Goal: Task Accomplishment & Management: Complete application form

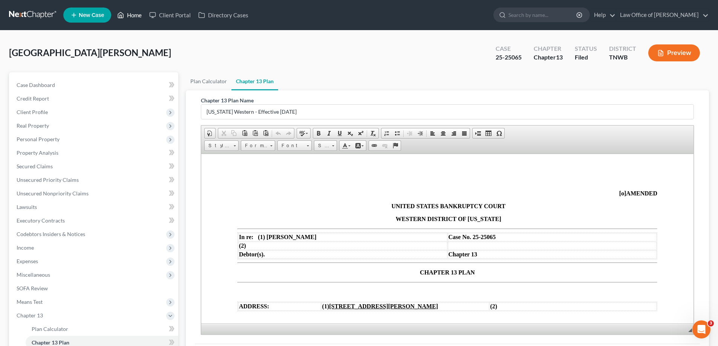
click at [136, 14] on link "Home" at bounding box center [129, 15] width 32 height 14
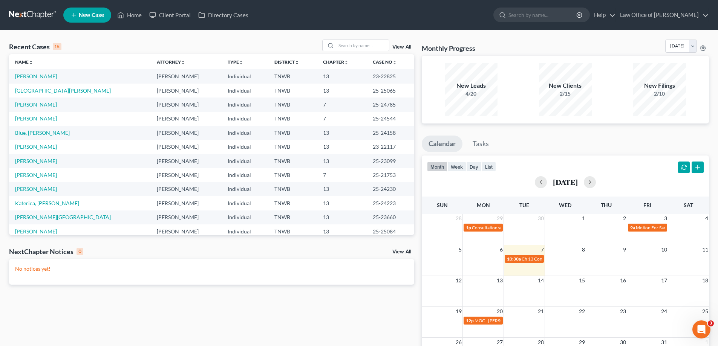
click at [51, 232] on link "[PERSON_NAME]" at bounding box center [36, 231] width 42 height 6
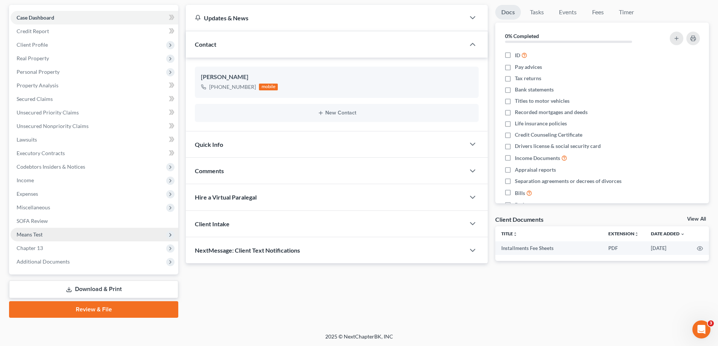
scroll to position [68, 0]
click at [95, 289] on link "Download & Print" at bounding box center [93, 289] width 169 height 18
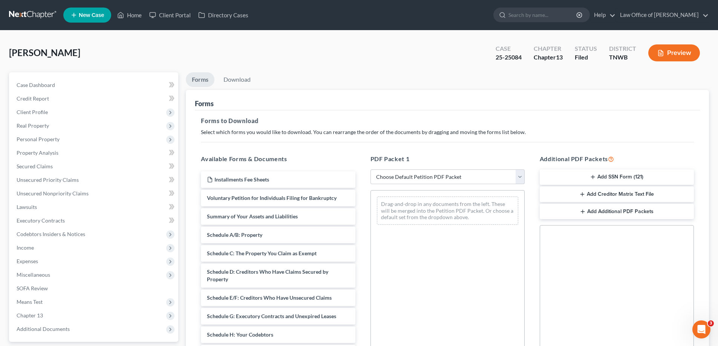
click at [600, 177] on button "Add SSN Form (121)" at bounding box center [617, 178] width 154 height 16
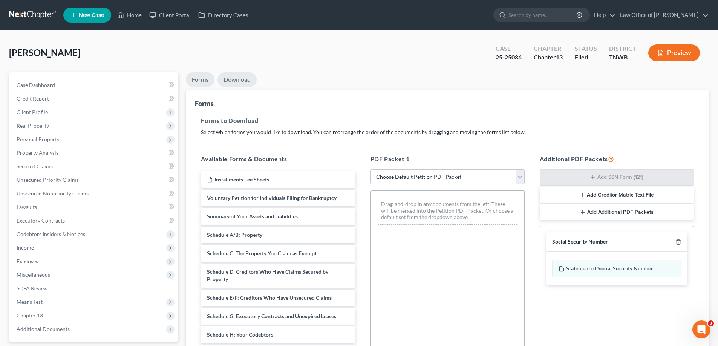
click at [240, 78] on link "Download" at bounding box center [236, 79] width 39 height 15
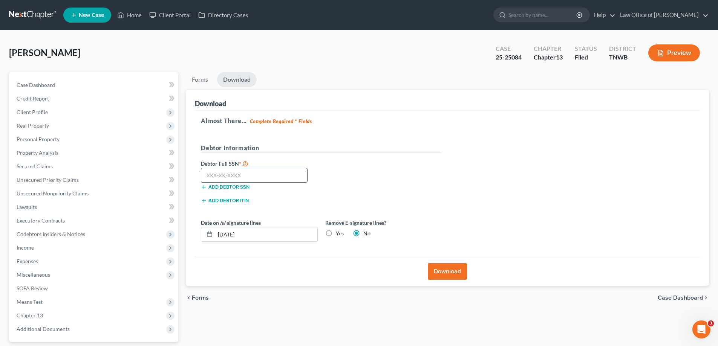
click at [287, 168] on div "Debtor Full SSN * Add debtor SSN" at bounding box center [259, 175] width 124 height 32
click at [283, 175] on input "text" at bounding box center [254, 175] width 107 height 15
type input "411-37-2810"
click at [452, 274] on button "Download" at bounding box center [447, 271] width 39 height 17
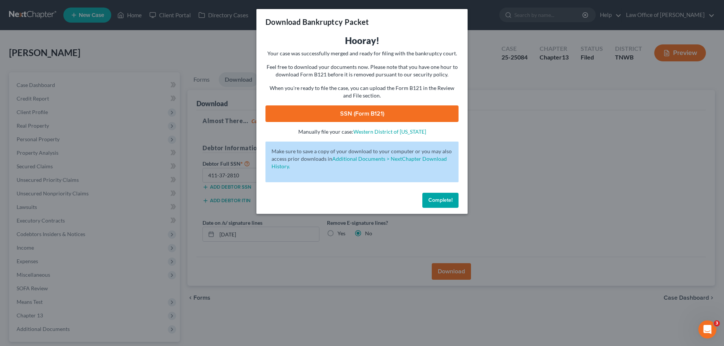
click at [392, 112] on link "SSN (Form B121)" at bounding box center [361, 114] width 193 height 17
click at [448, 197] on span "Complete!" at bounding box center [440, 200] width 24 height 6
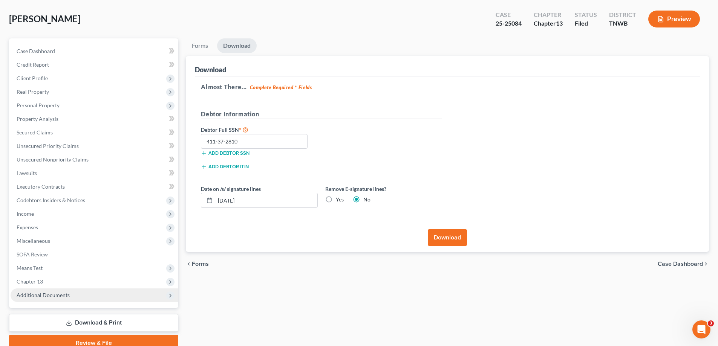
scroll to position [68, 0]
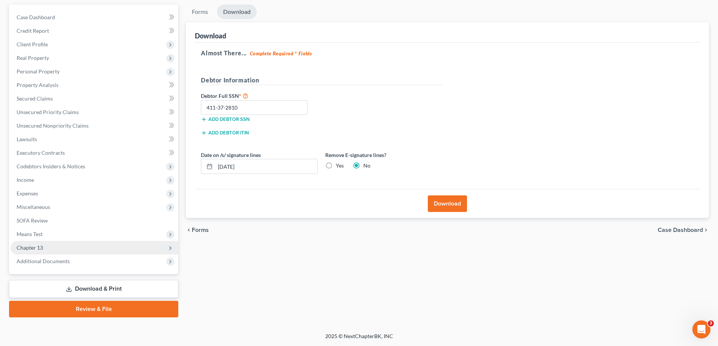
click at [44, 245] on span "Chapter 13" at bounding box center [95, 248] width 168 height 14
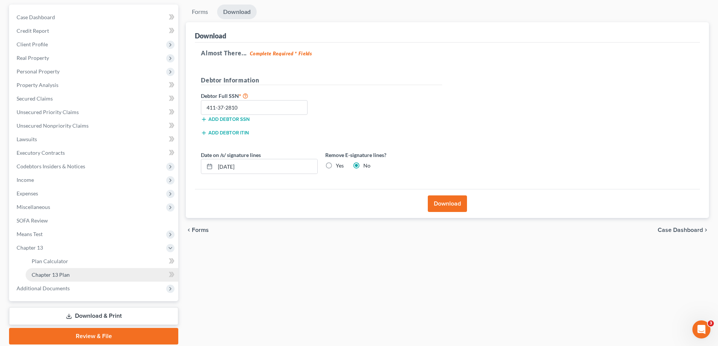
click at [83, 269] on link "Chapter 13 Plan" at bounding box center [102, 275] width 153 height 14
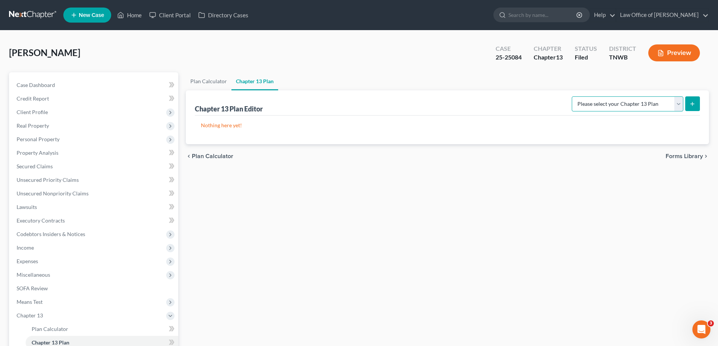
click at [679, 103] on select "Please select your Chapter 13 Plan National Form Plan - Official Form 113 [US_S…" at bounding box center [628, 103] width 112 height 15
select select "1"
click at [573, 96] on select "Please select your Chapter 13 Plan National Form Plan - Official Form 113 [US_S…" at bounding box center [628, 103] width 112 height 15
click at [692, 101] on icon "submit" at bounding box center [692, 104] width 6 height 6
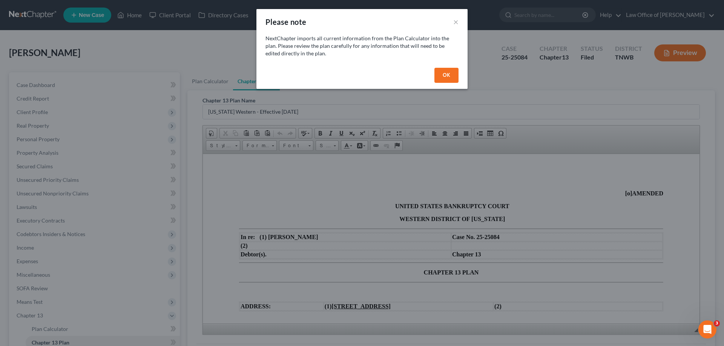
click at [445, 71] on button "OK" at bounding box center [446, 75] width 24 height 15
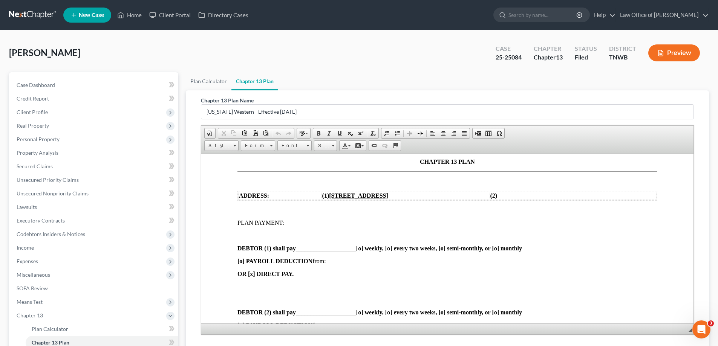
scroll to position [113, 0]
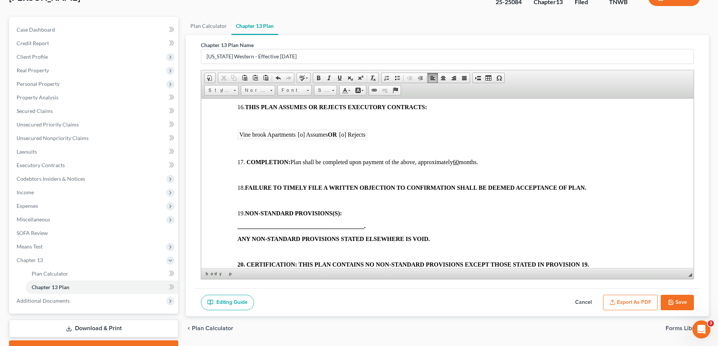
scroll to position [95, 0]
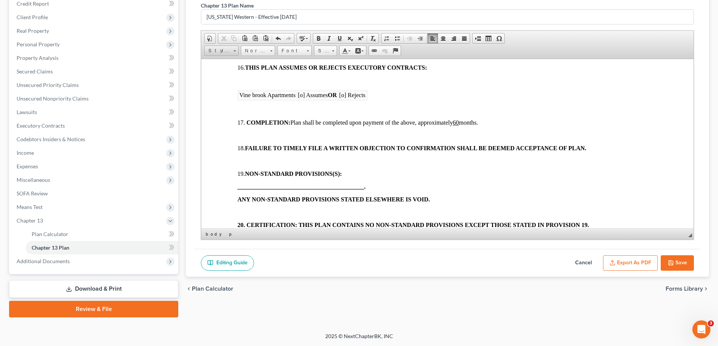
click at [718, 44] on html "Home New Case Client Portal Directory Cases Law Office of [PERSON_NAME] [PERSON…" at bounding box center [359, 125] width 718 height 441
click at [579, 262] on button "Cancel" at bounding box center [583, 264] width 33 height 16
select select "1"
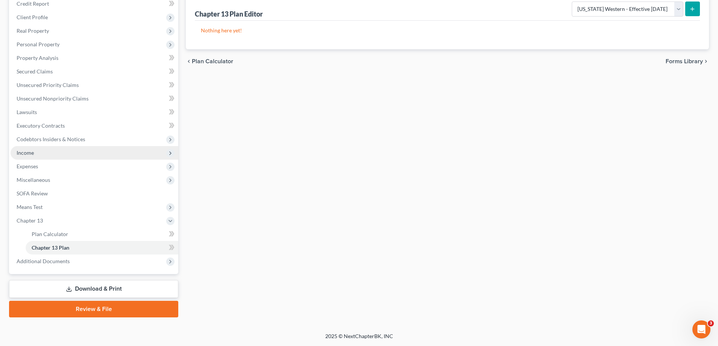
click at [57, 152] on span "Income" at bounding box center [95, 153] width 168 height 14
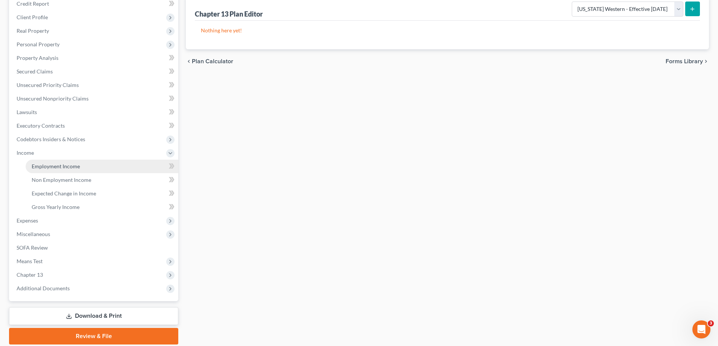
click at [61, 166] on span "Employment Income" at bounding box center [56, 166] width 48 height 6
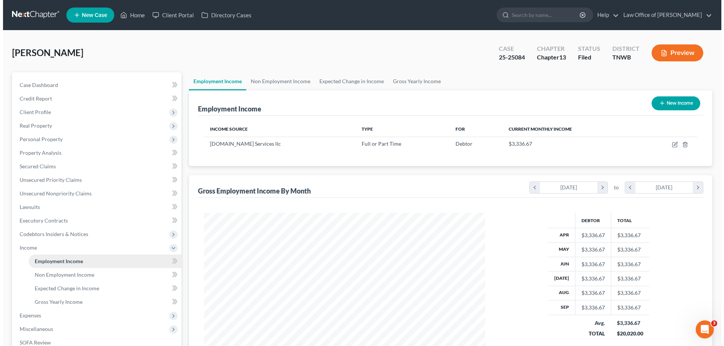
scroll to position [141, 296]
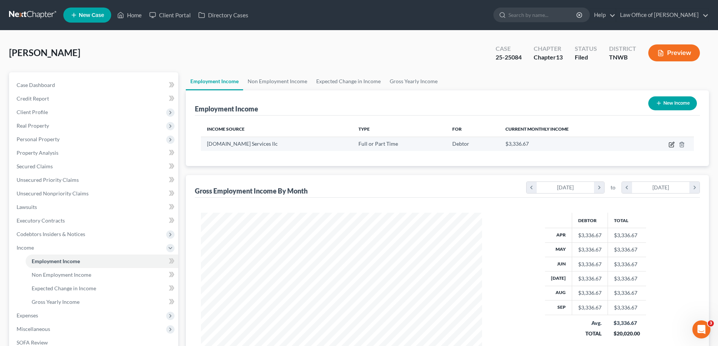
click at [671, 145] on icon "button" at bounding box center [671, 143] width 3 height 3
select select "0"
select select "50"
select select "3"
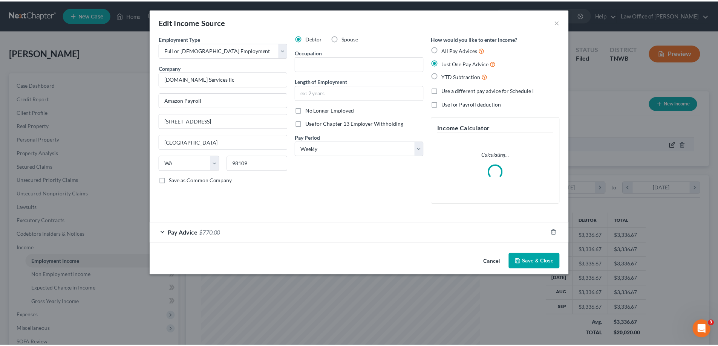
scroll to position [142, 299]
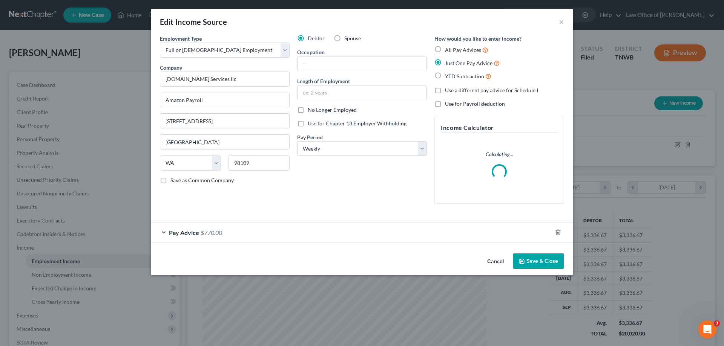
click at [308, 123] on label "Use for Chapter 13 Employer Withholding" at bounding box center [357, 124] width 99 height 8
click at [311, 123] on input "Use for Chapter 13 Employer Withholding" at bounding box center [313, 122] width 5 height 5
checkbox input "true"
click at [541, 262] on button "Save & Close" at bounding box center [538, 262] width 51 height 16
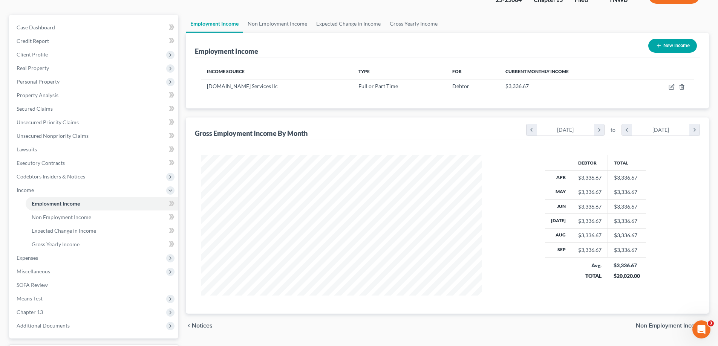
scroll to position [122, 0]
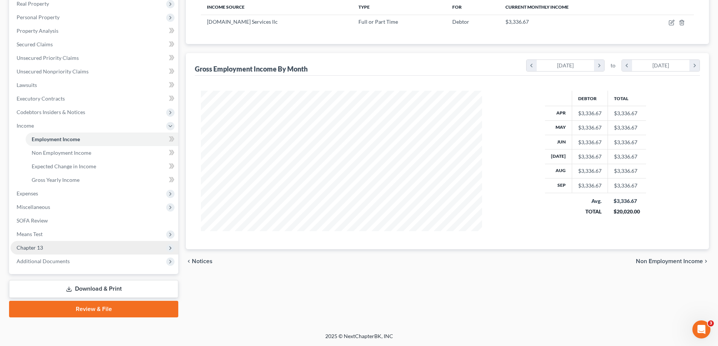
click at [54, 242] on span "Chapter 13" at bounding box center [95, 248] width 168 height 14
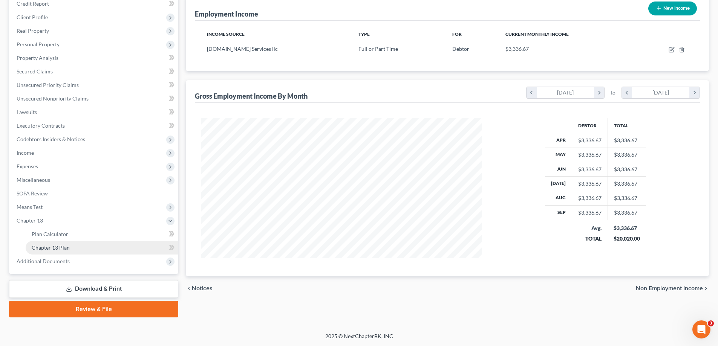
click at [63, 247] on span "Chapter 13 Plan" at bounding box center [51, 248] width 38 height 6
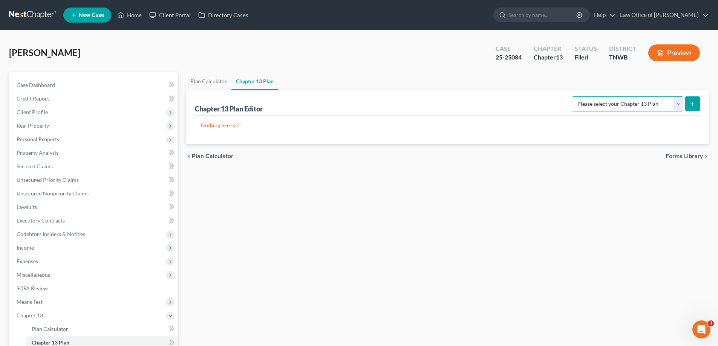
click at [680, 104] on select "Please select your Chapter 13 Plan National Form Plan - Official Form 113 [US_S…" at bounding box center [628, 103] width 112 height 15
select select "1"
click at [573, 96] on select "Please select your Chapter 13 Plan National Form Plan - Official Form 113 [US_S…" at bounding box center [628, 103] width 112 height 15
click at [690, 103] on icon "submit" at bounding box center [692, 104] width 6 height 6
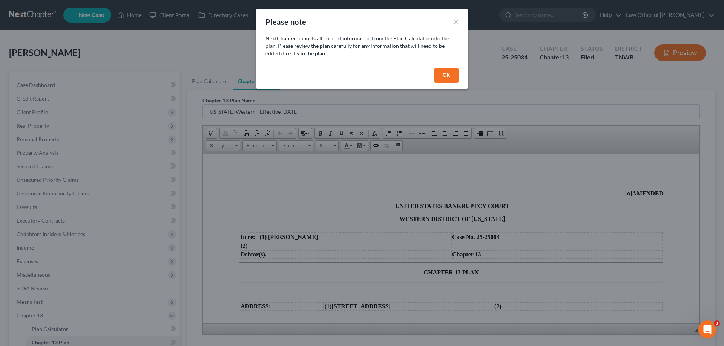
click at [449, 74] on button "OK" at bounding box center [446, 75] width 24 height 15
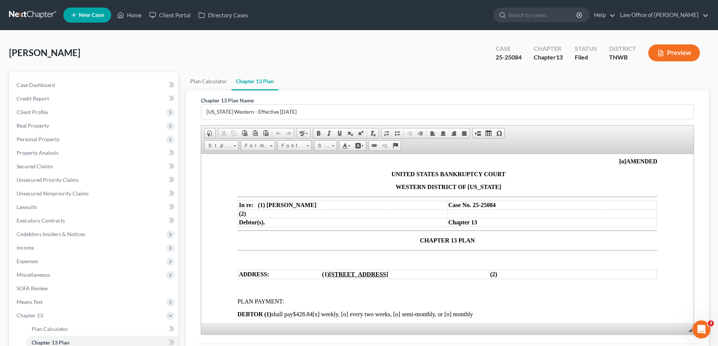
scroll to position [75, 0]
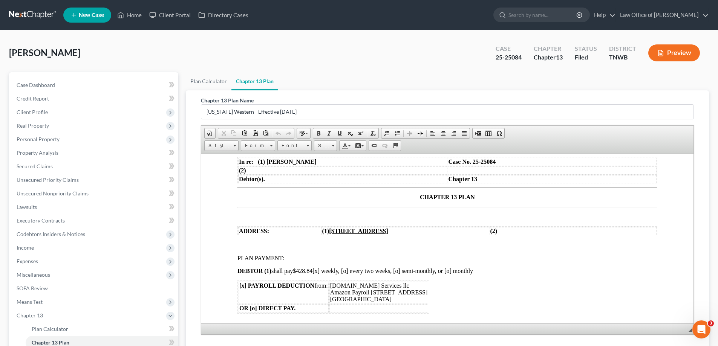
click at [312, 271] on span "$428.84" at bounding box center [303, 271] width 20 height 6
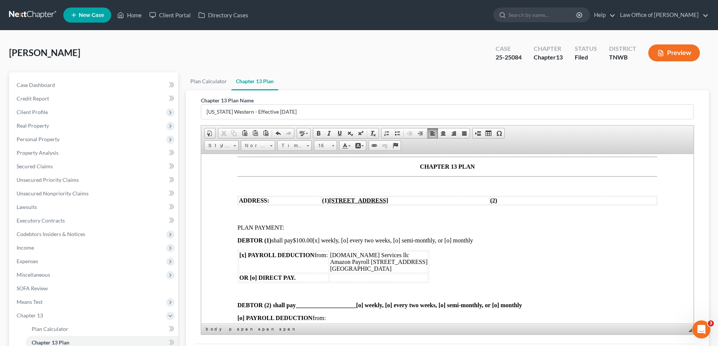
scroll to position [151, 0]
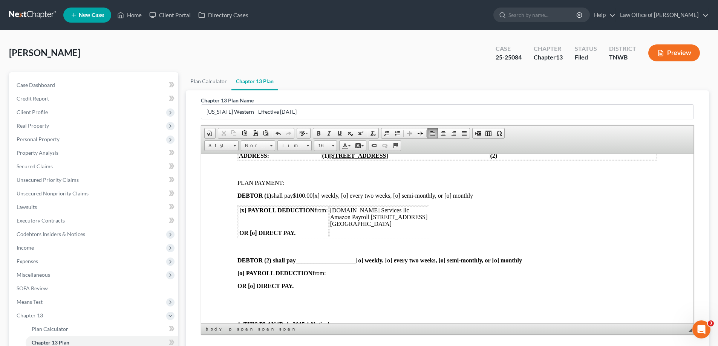
click at [256, 245] on p at bounding box center [455, 247] width 405 height 7
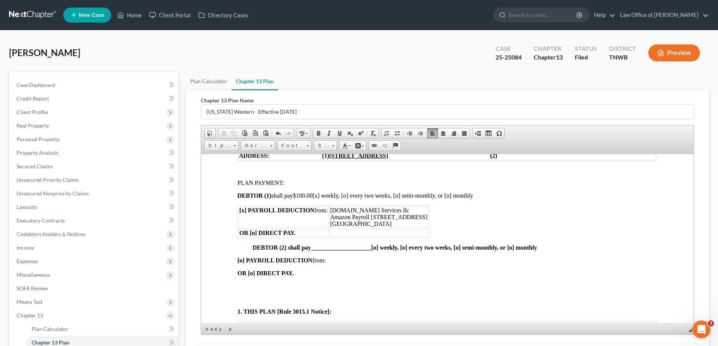
click at [253, 287] on p at bounding box center [447, 286] width 420 height 7
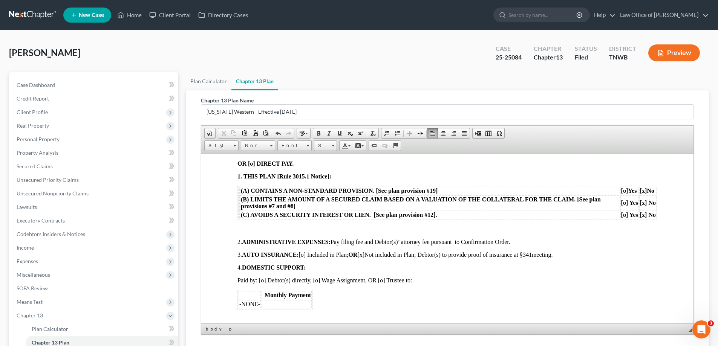
scroll to position [264, 0]
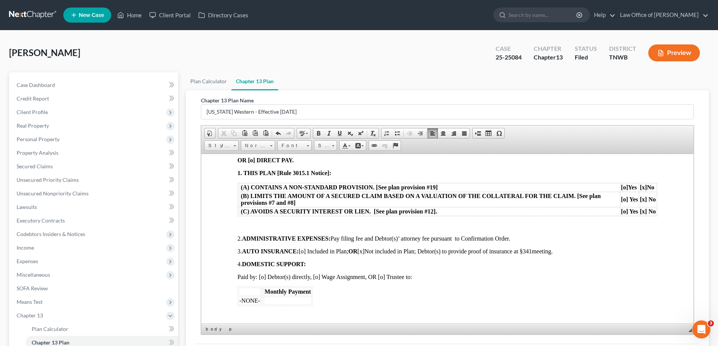
click at [253, 223] on p at bounding box center [447, 225] width 420 height 7
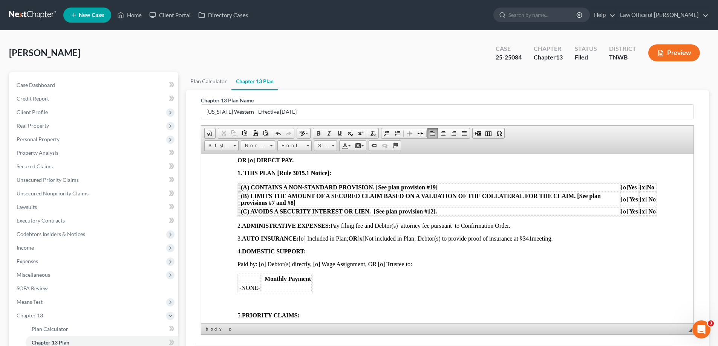
click at [260, 300] on p at bounding box center [447, 302] width 420 height 7
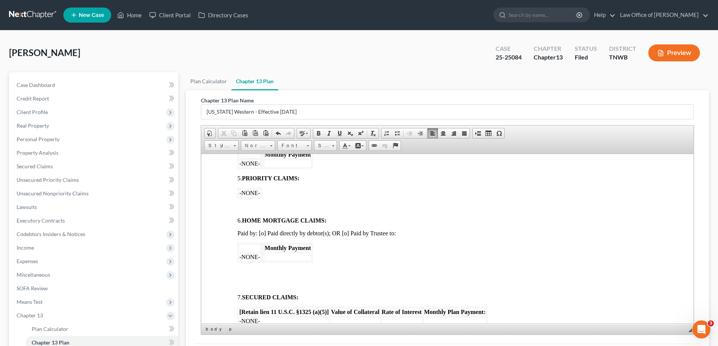
scroll to position [415, 0]
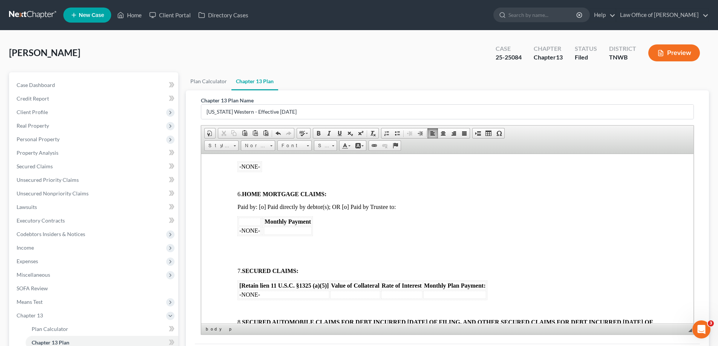
click at [251, 178] on p at bounding box center [447, 181] width 420 height 7
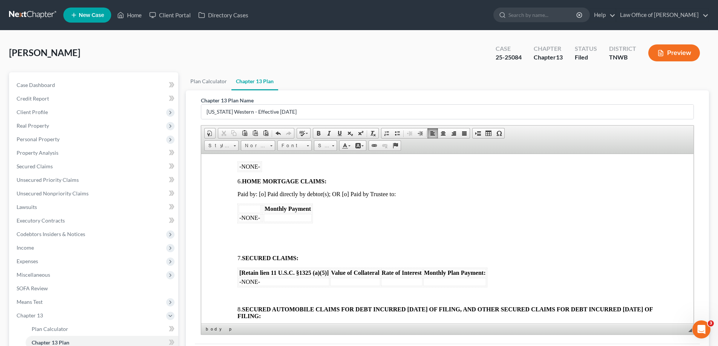
click at [251, 236] on body "[o] AMENDED UNITED STATES BANKRUPTCY COURT WESTERN DISTRICT OF [US_STATE] In re…" at bounding box center [447, 330] width 420 height 1111
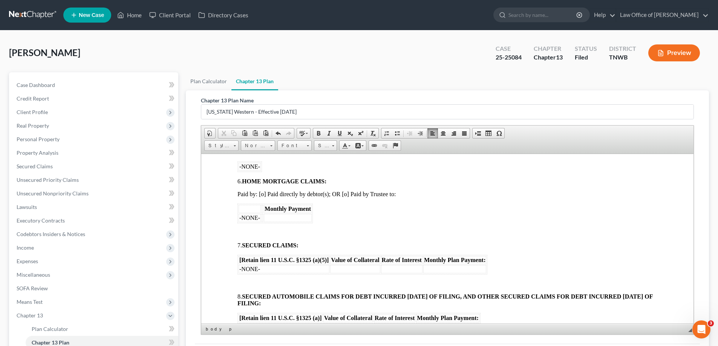
click at [246, 228] on body "[o] AMENDED UNITED STATES BANKRUPTCY COURT WESTERN DISTRICT OF [US_STATE] In re…" at bounding box center [447, 324] width 420 height 1098
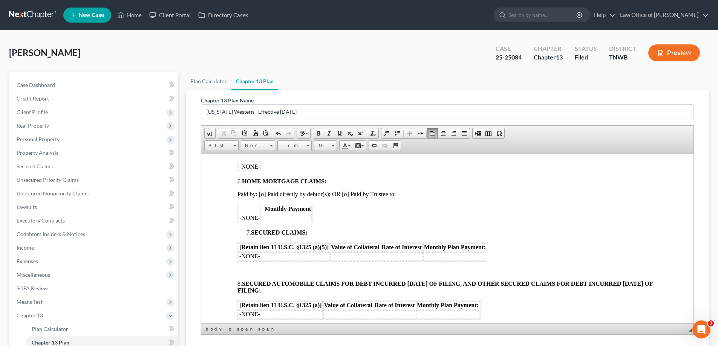
click at [253, 268] on p at bounding box center [447, 271] width 420 height 7
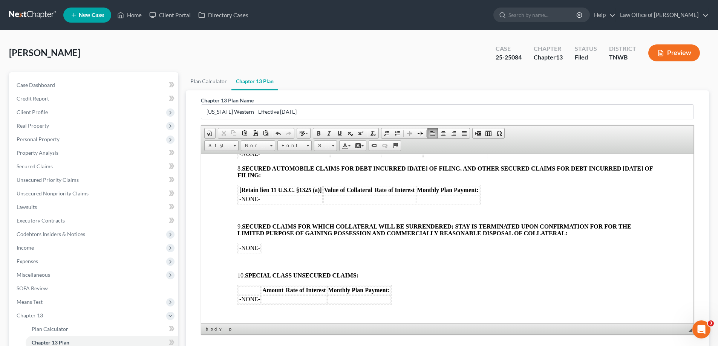
scroll to position [528, 0]
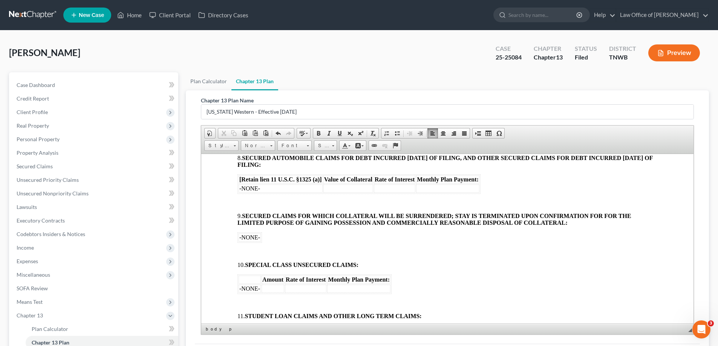
click at [251, 198] on body "[o] AMENDED UNITED STATES BANKRUPTCY COURT WESTERN DISTRICT OF [US_STATE] In re…" at bounding box center [447, 198] width 420 height 1073
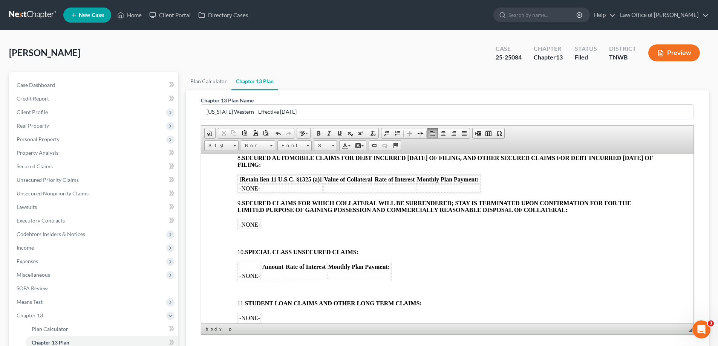
click at [254, 234] on body "[o] AMENDED UNITED STATES BANKRUPTCY COURT WESTERN DISTRICT OF [US_STATE] In re…" at bounding box center [447, 192] width 420 height 1060
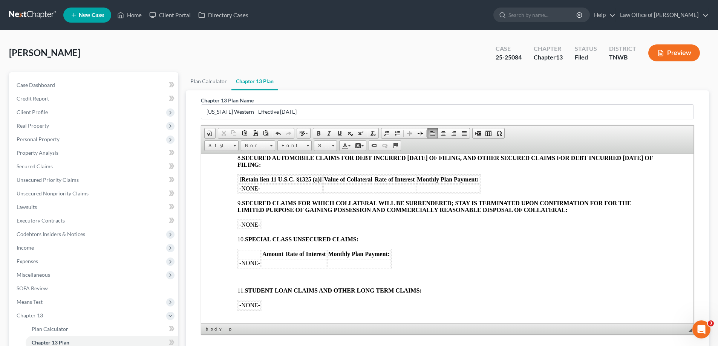
click at [248, 271] on body "[o] AMENDED UNITED STATES BANKRUPTCY COURT WESTERN DISTRICT OF [US_STATE] In re…" at bounding box center [447, 185] width 420 height 1047
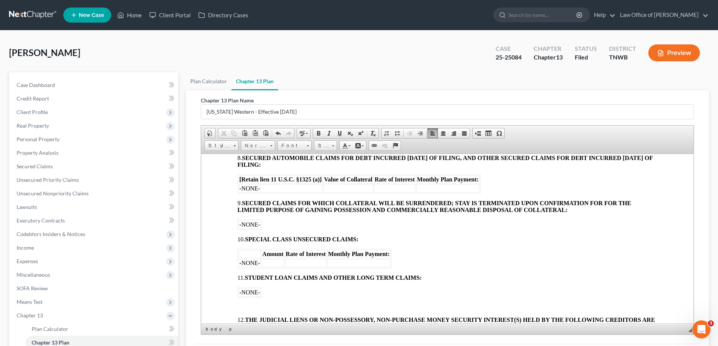
click at [260, 298] on body "[o] AMENDED UNITED STATES BANKRUPTCY COURT WESTERN DISTRICT OF [US_STATE] In re…" at bounding box center [447, 179] width 420 height 1034
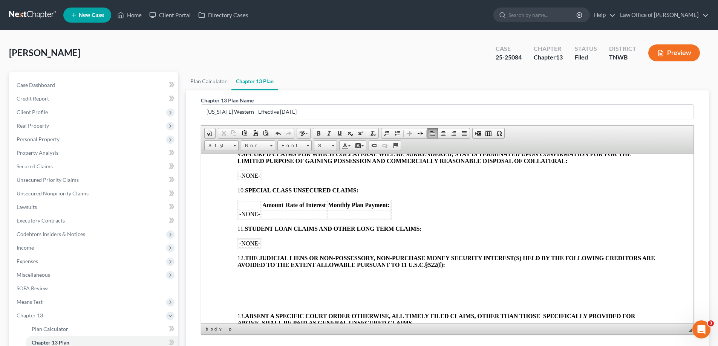
scroll to position [641, 0]
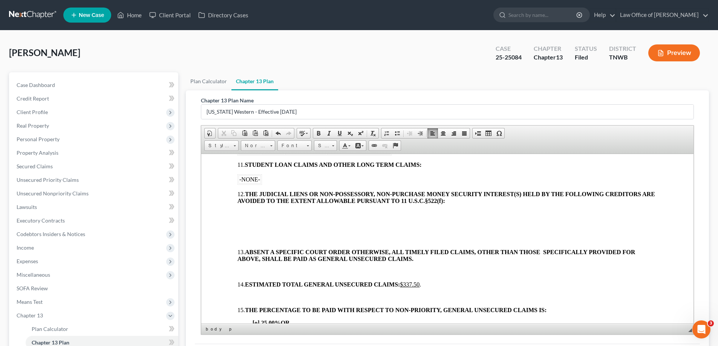
click at [242, 208] on body "[o] AMENDED UNITED STATES BANKRUPTCY COURT WESTERN DISTRICT OF [US_STATE] In re…" at bounding box center [447, 59] width 420 height 1021
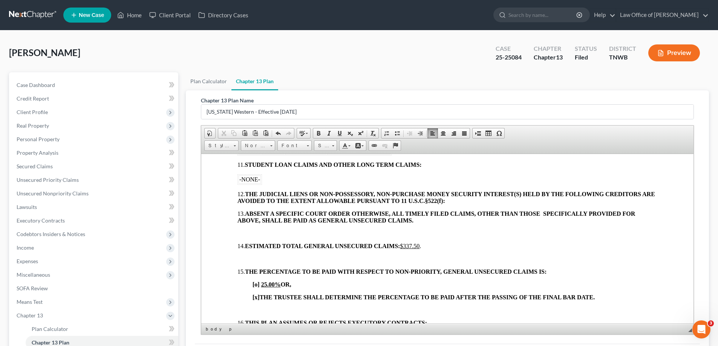
click at [253, 232] on p at bounding box center [447, 233] width 420 height 7
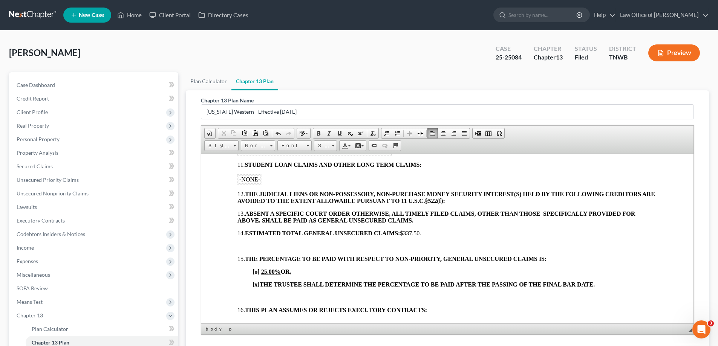
click at [253, 237] on body "[o] AMENDED UNITED STATES BANKRUPTCY COURT WESTERN DISTRICT OF [US_STATE] In re…" at bounding box center [447, 34] width 420 height 970
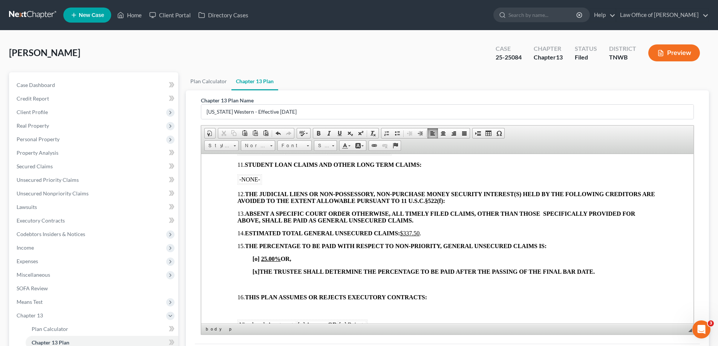
click at [254, 276] on body "[o] AMENDED UNITED STATES BANKRUPTCY COURT WESTERN DISTRICT OF [US_STATE] In re…" at bounding box center [447, 27] width 420 height 957
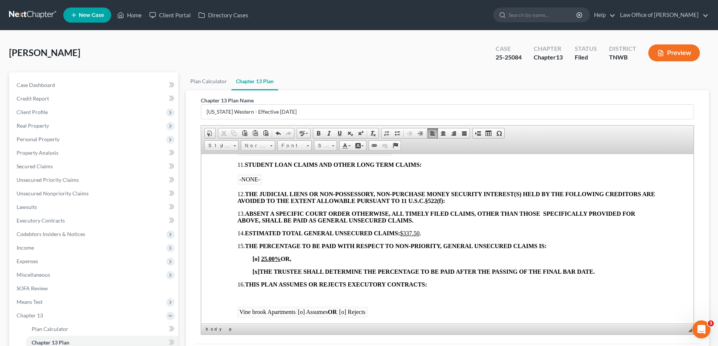
click at [249, 294] on p at bounding box center [447, 297] width 420 height 7
click at [302, 300] on td "[o] Assumes OR" at bounding box center [317, 299] width 41 height 8
click at [274, 309] on body "[o] AMENDED UNITED STATES BANKRUPTCY COURT WESTERN DISTRICT OF [US_STATE] In re…" at bounding box center [447, 15] width 420 height 932
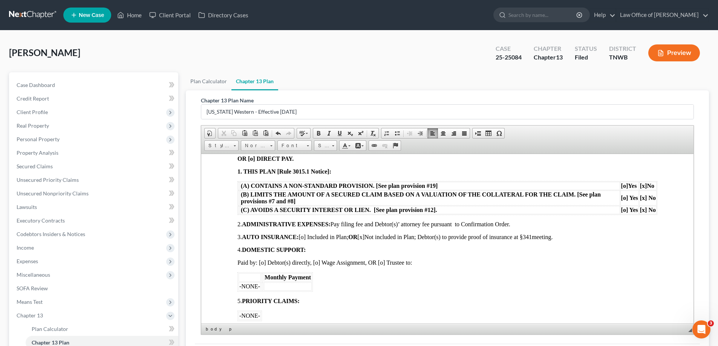
scroll to position [226, 0]
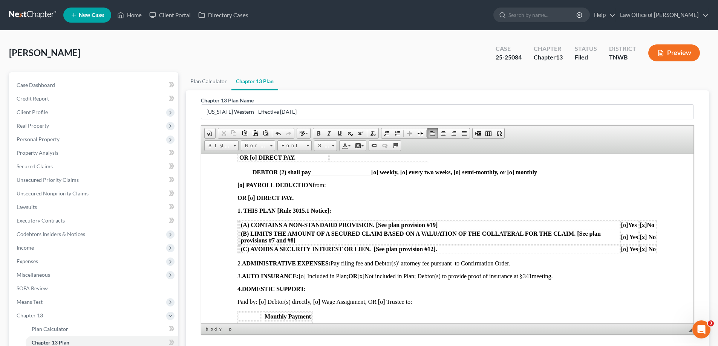
click at [306, 275] on span "[o]" at bounding box center [301, 276] width 7 height 6
click at [370, 277] on span "[x]" at bounding box center [366, 276] width 7 height 6
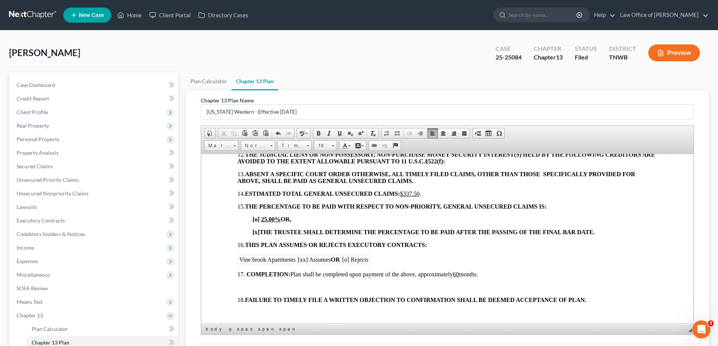
scroll to position [716, 0]
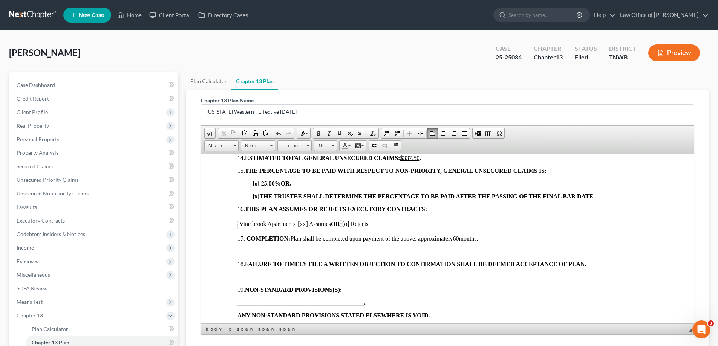
click at [246, 252] on p at bounding box center [447, 251] width 420 height 7
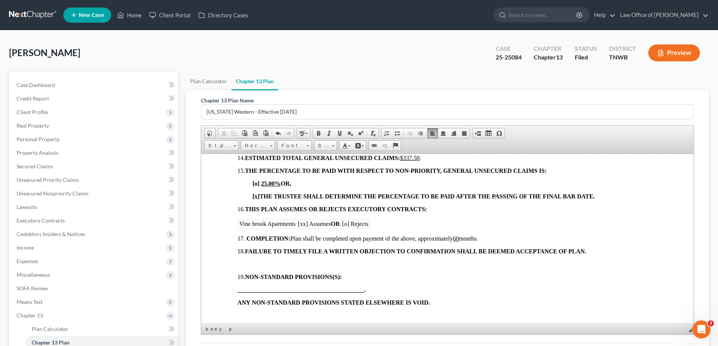
click at [256, 261] on p at bounding box center [447, 264] width 420 height 7
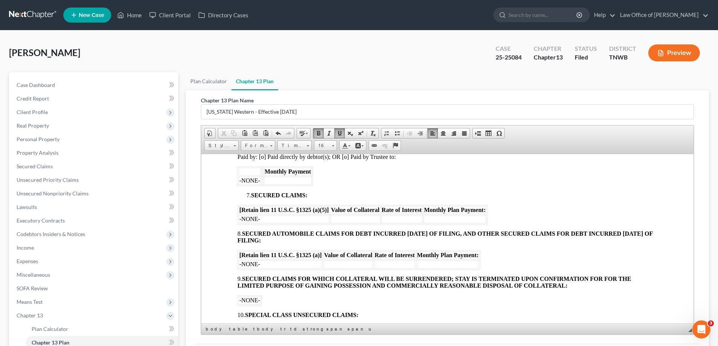
scroll to position [469, 0]
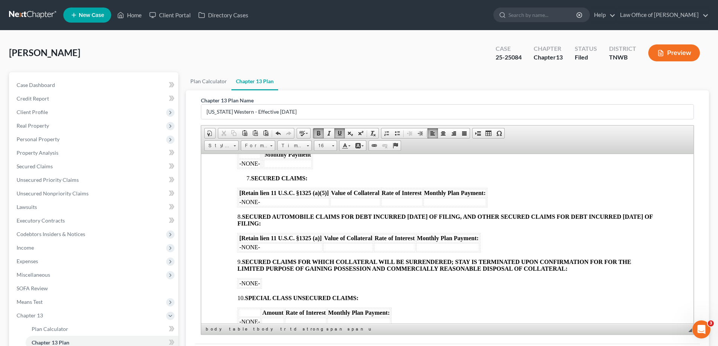
click at [259, 248] on span "-NONE-" at bounding box center [249, 247] width 21 height 6
click at [340, 246] on td at bounding box center [348, 247] width 50 height 8
click at [398, 246] on td at bounding box center [394, 247] width 41 height 8
click at [439, 246] on td at bounding box center [447, 247] width 63 height 8
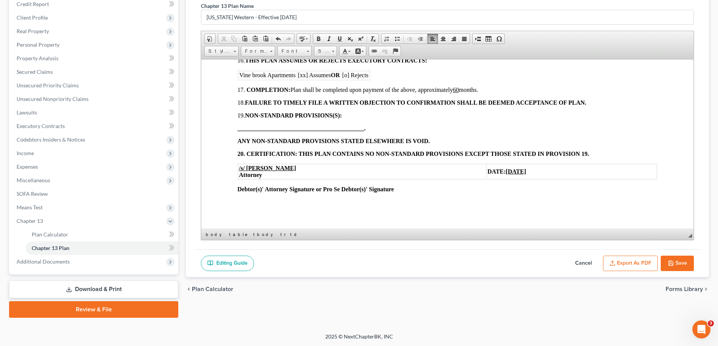
scroll to position [95, 0]
click at [682, 263] on button "Save" at bounding box center [677, 264] width 33 height 16
select select "1"
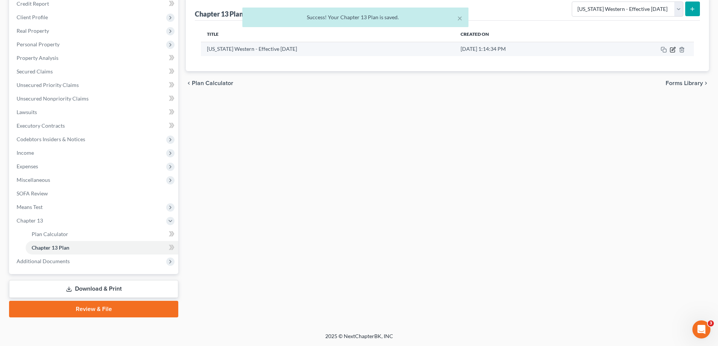
click at [672, 52] on icon "button" at bounding box center [673, 50] width 6 height 6
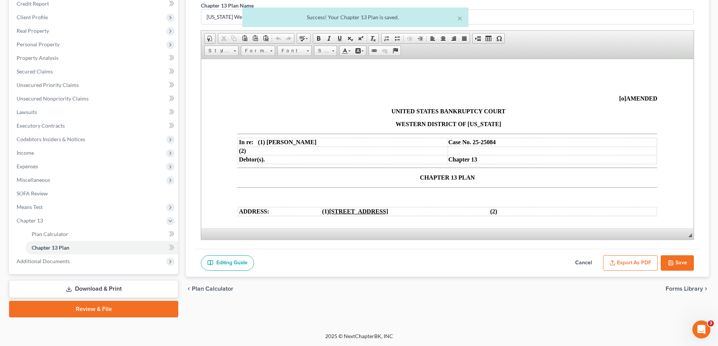
scroll to position [0, 0]
click at [627, 258] on button "Export as PDF" at bounding box center [630, 264] width 55 height 16
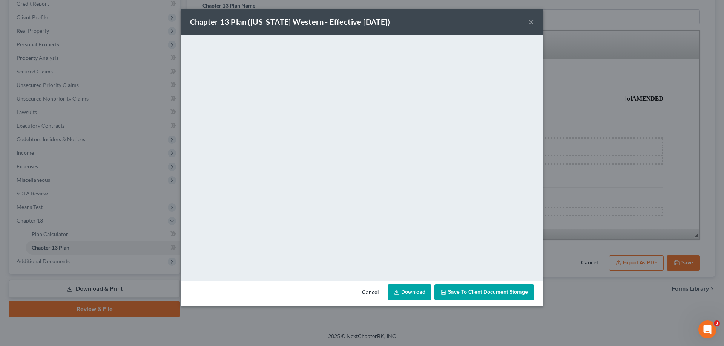
click at [531, 21] on button "×" at bounding box center [530, 21] width 5 height 9
